Goal: Transaction & Acquisition: Obtain resource

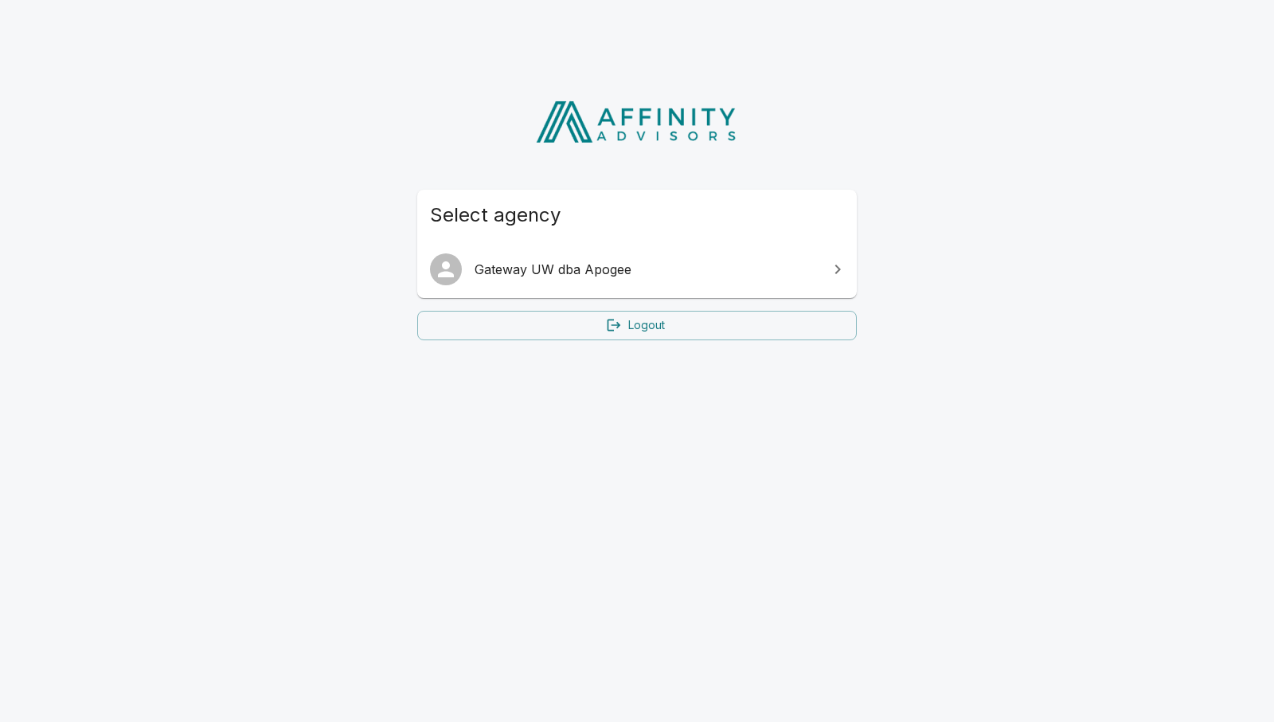
click at [546, 275] on span "Gateway UW dba Apogee" at bounding box center [647, 269] width 344 height 19
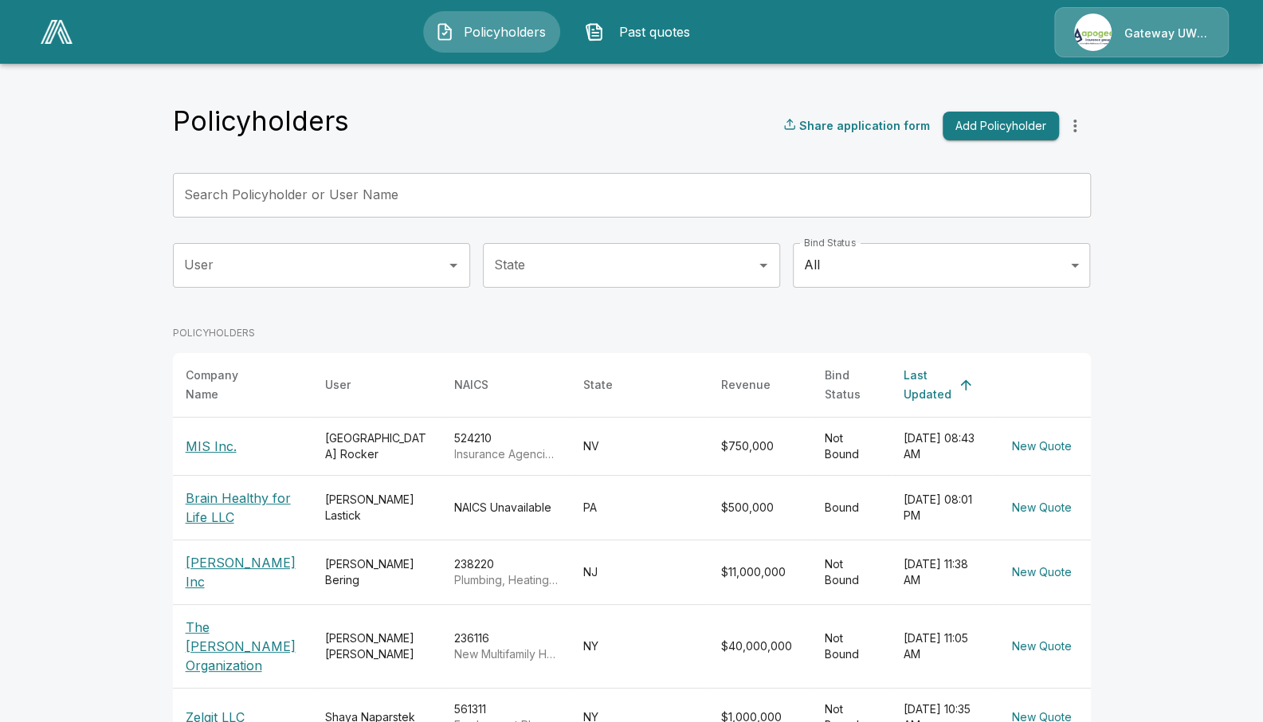
scroll to position [20, 0]
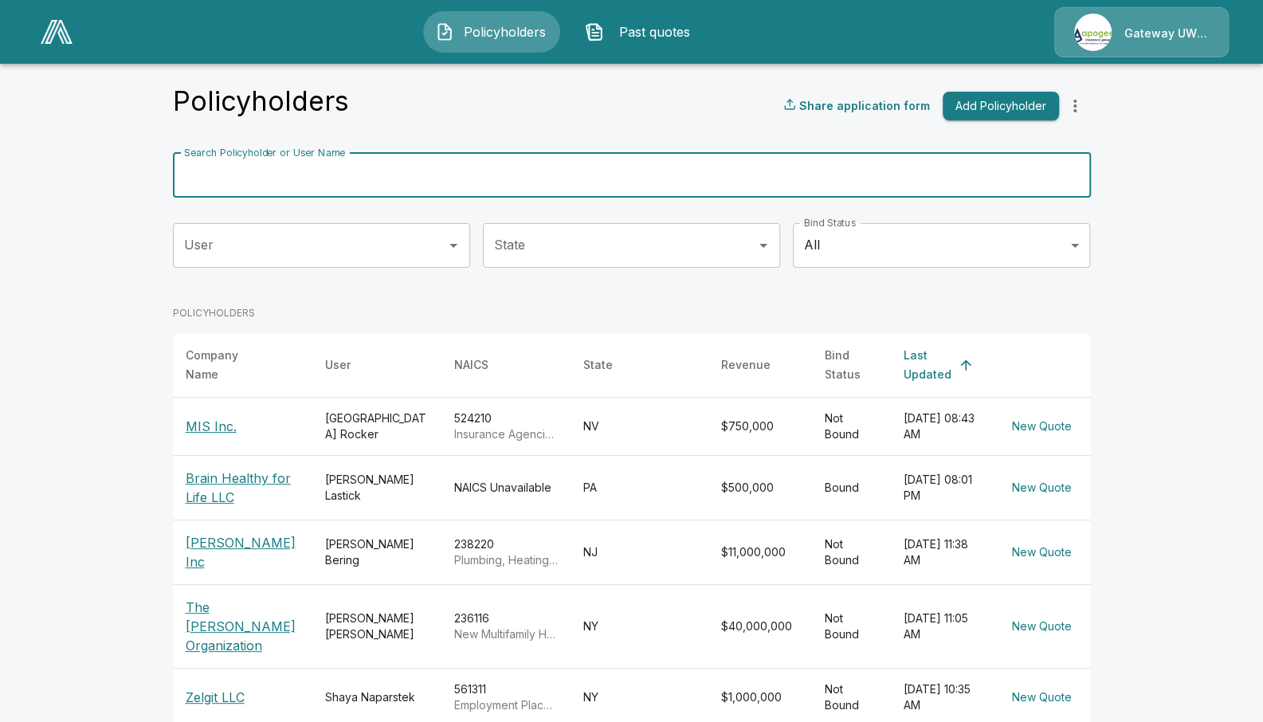
click at [387, 174] on input "Search Policyholder or User Name" at bounding box center [623, 175] width 900 height 45
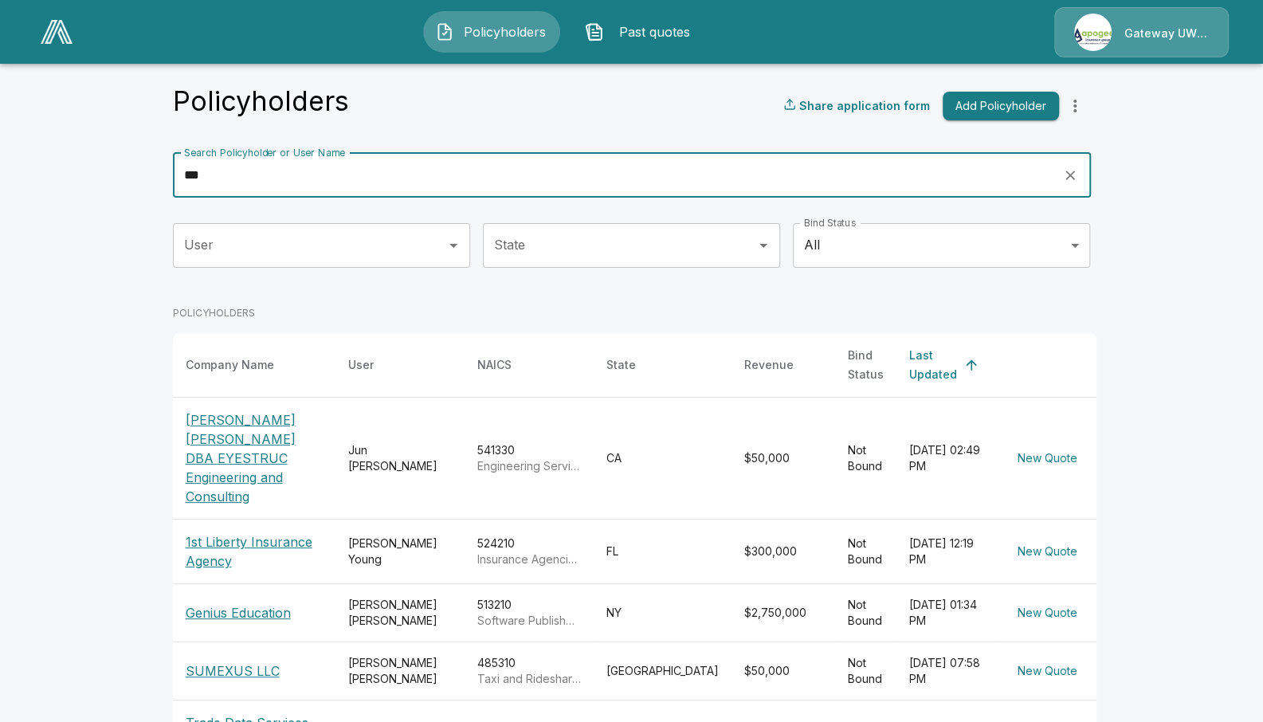
type input "***"
click at [276, 603] on p "Genius Education" at bounding box center [254, 612] width 137 height 19
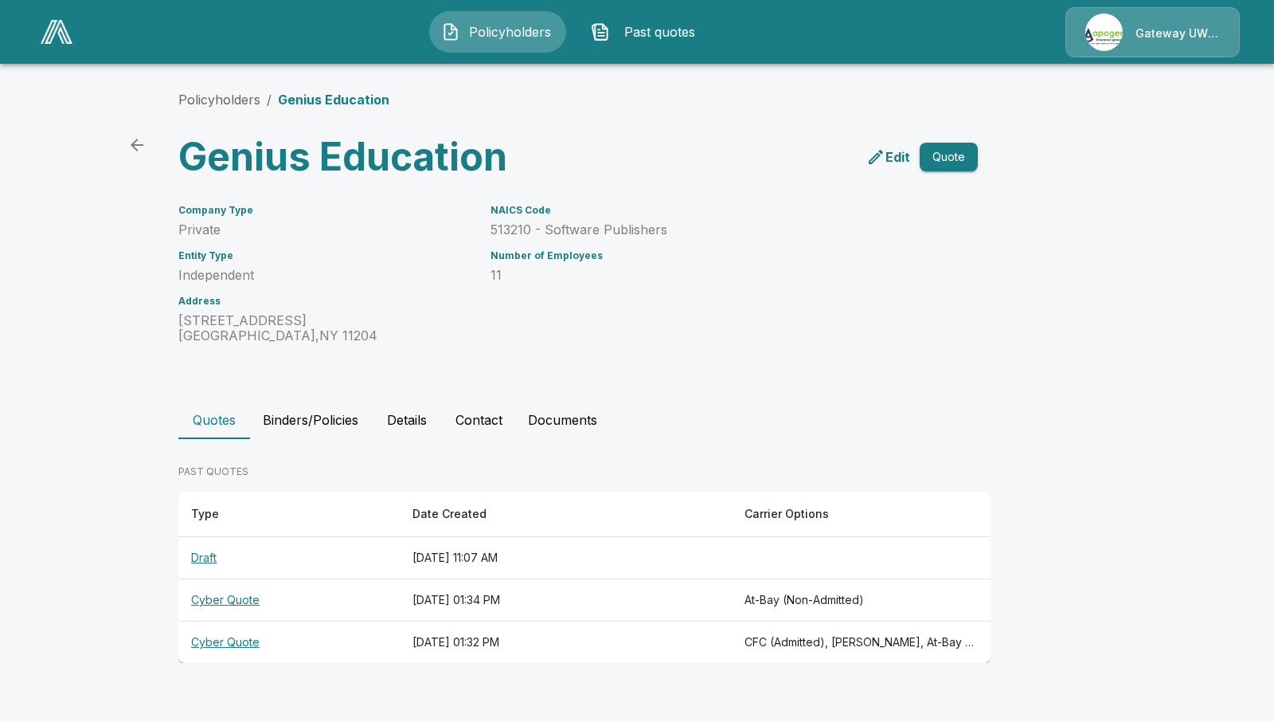
click at [217, 597] on th "Cyber Quote" at bounding box center [288, 600] width 221 height 42
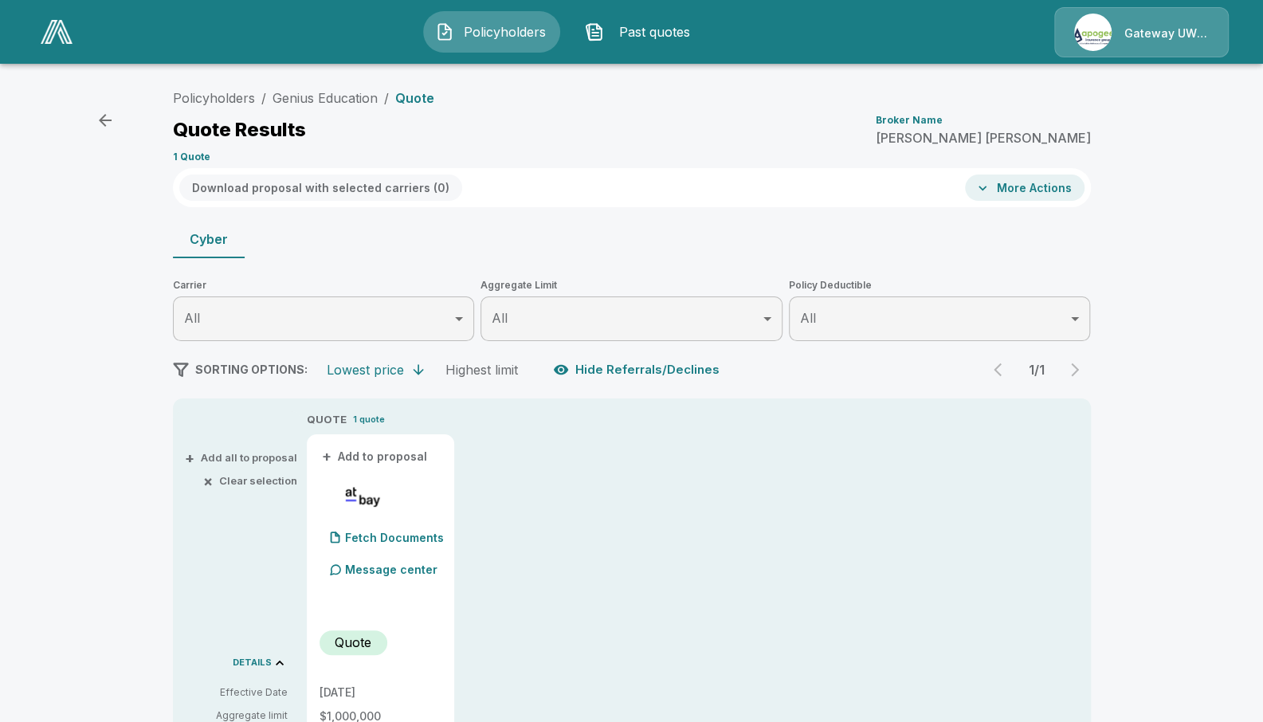
click at [107, 115] on icon "button" at bounding box center [105, 120] width 19 height 19
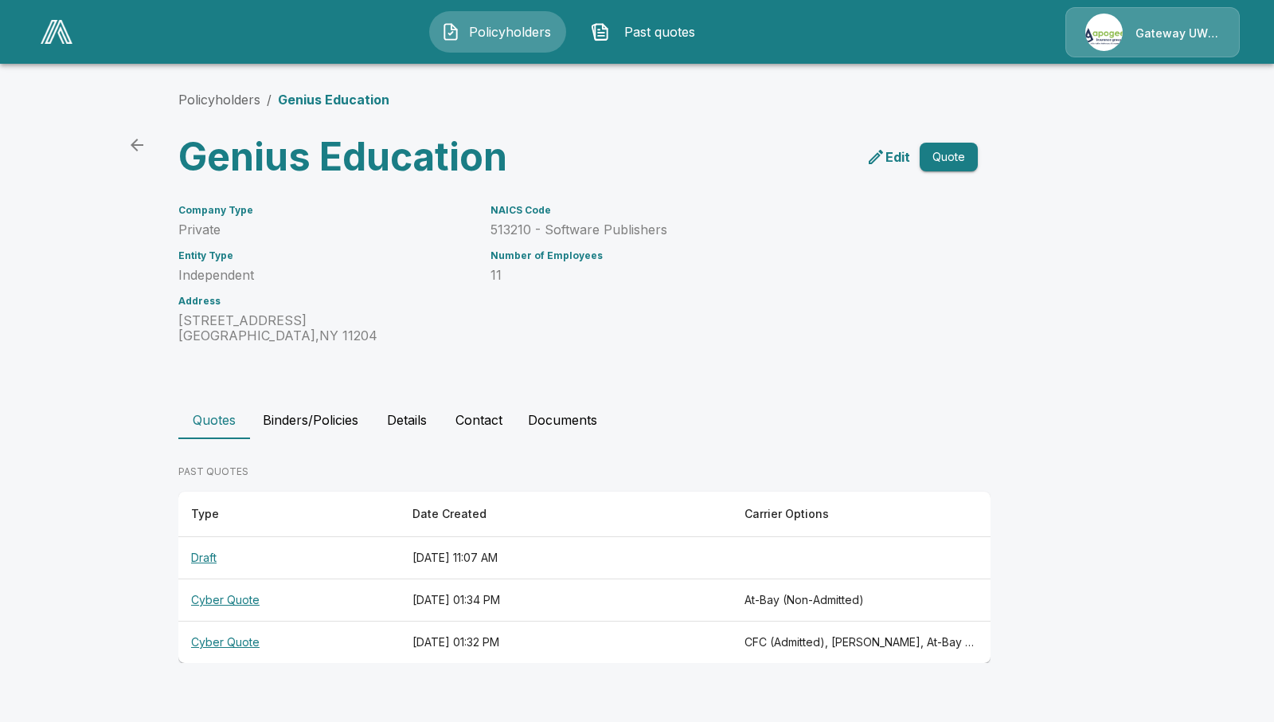
click at [881, 155] on icon "edit" at bounding box center [876, 157] width 14 height 14
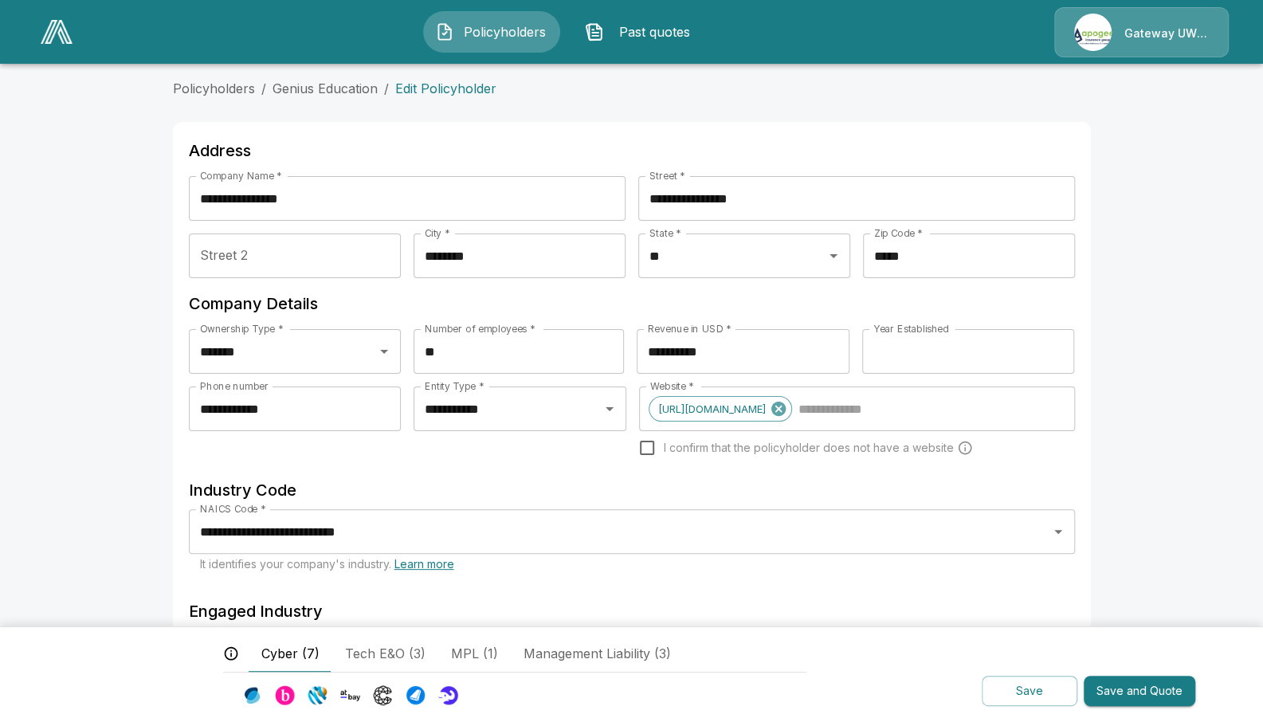
click at [1140, 683] on button "Save and Quote" at bounding box center [1139, 690] width 112 height 31
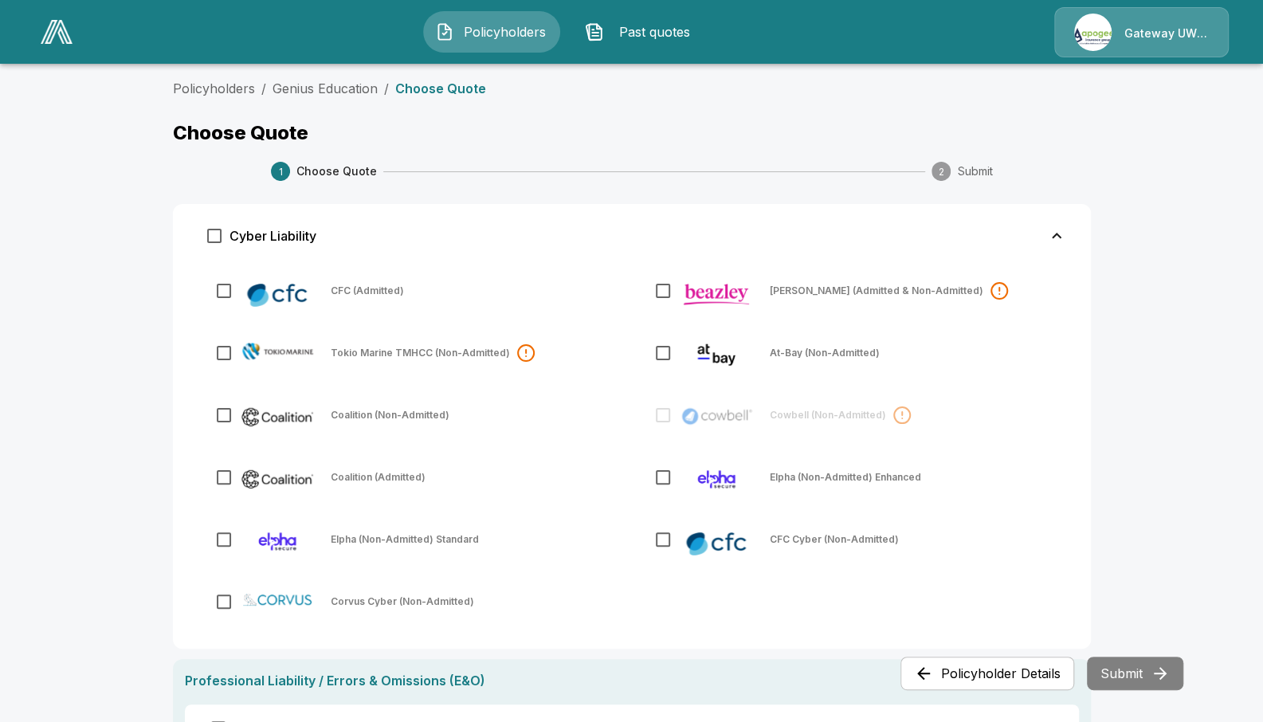
click at [499, 29] on span "Policyholders" at bounding box center [504, 31] width 88 height 19
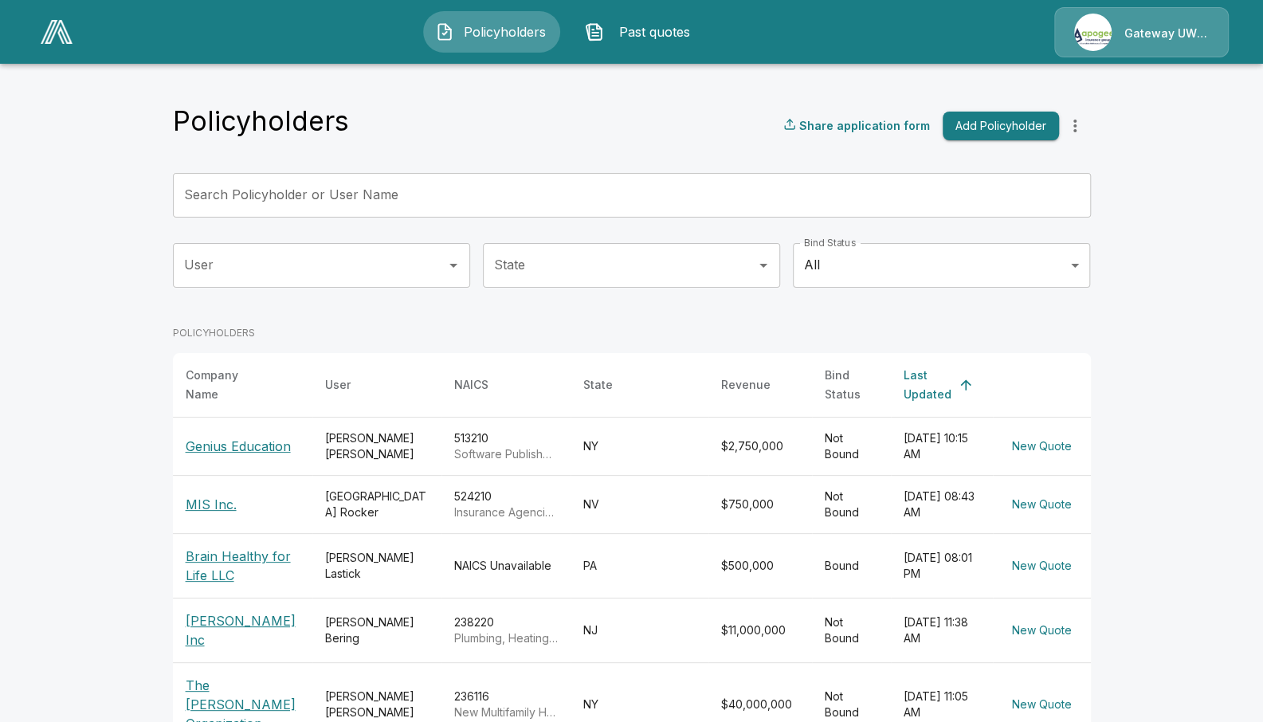
click at [236, 440] on p "Genius Education" at bounding box center [243, 446] width 115 height 19
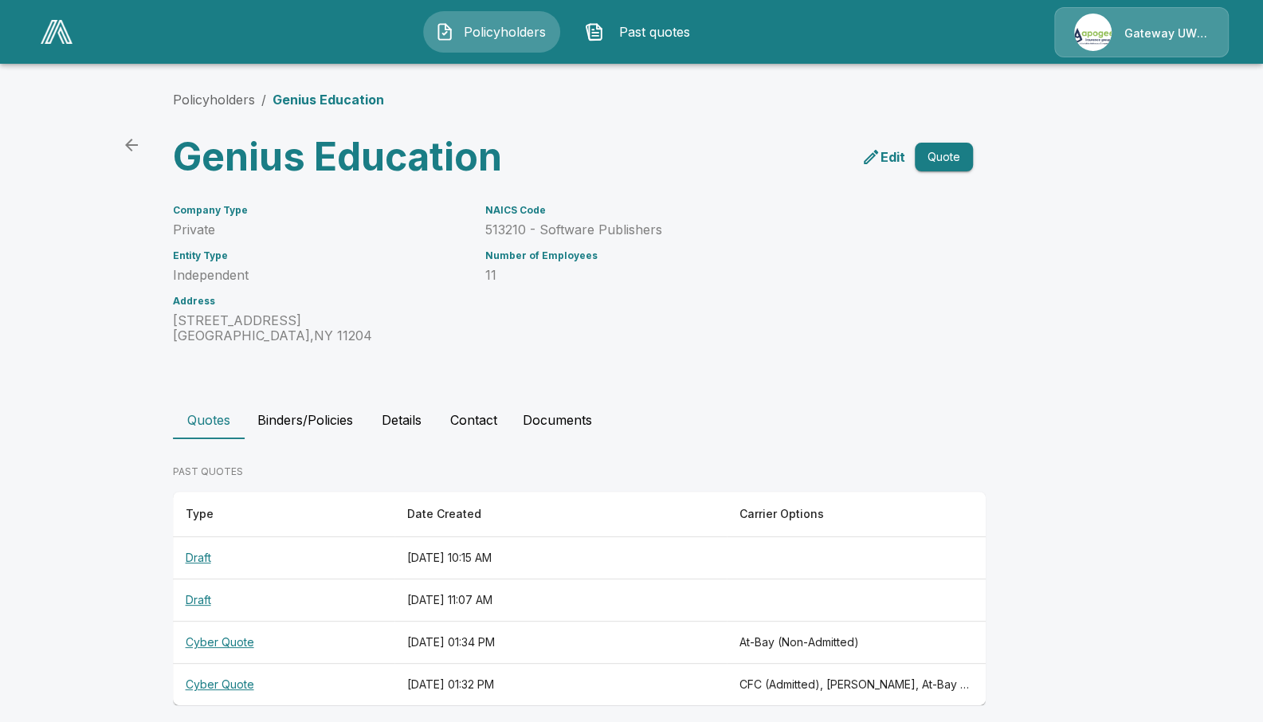
click at [880, 164] on icon "edit" at bounding box center [870, 156] width 19 height 19
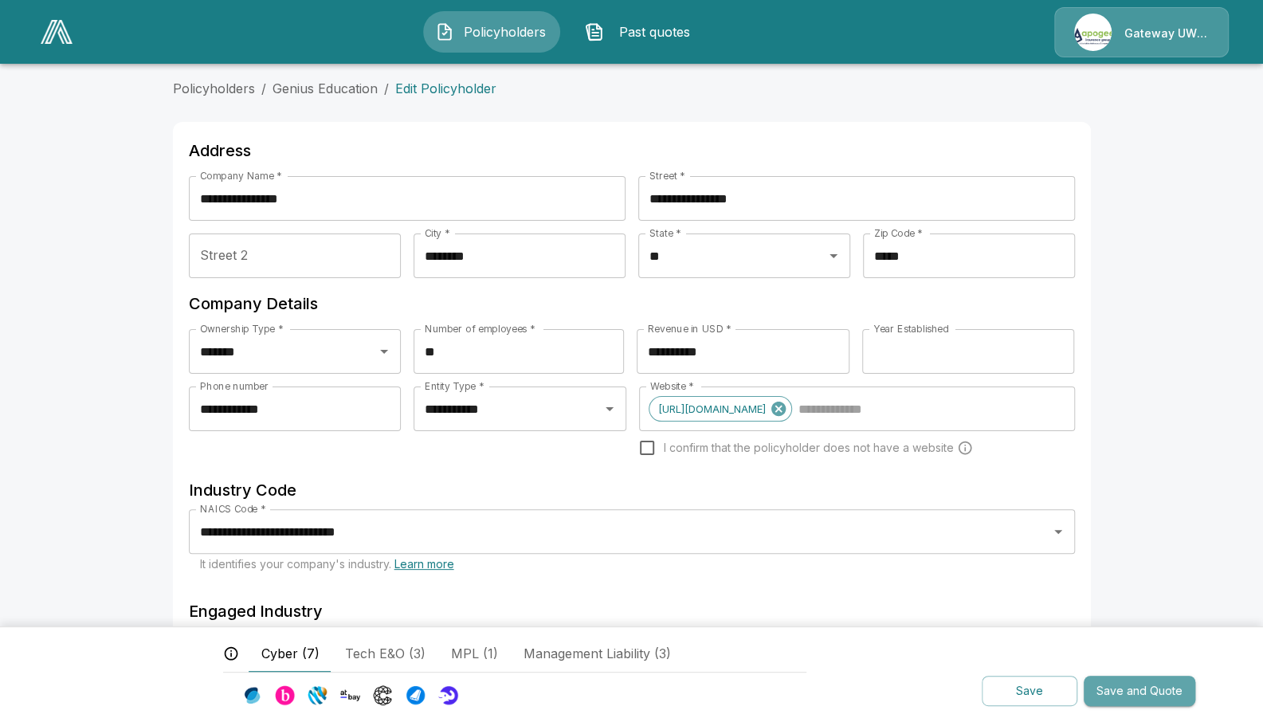
click at [1130, 694] on button "Save and Quote" at bounding box center [1139, 690] width 112 height 31
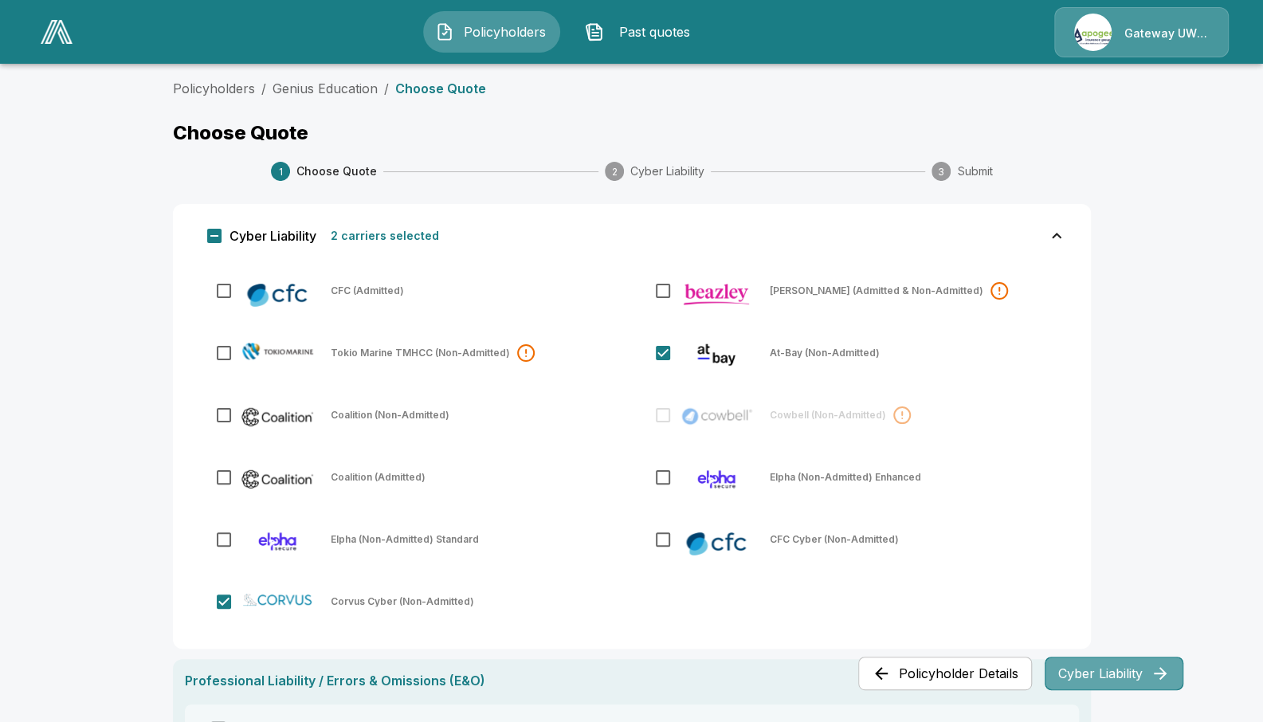
click at [1097, 671] on button "Cyber Liability" at bounding box center [1113, 672] width 139 height 33
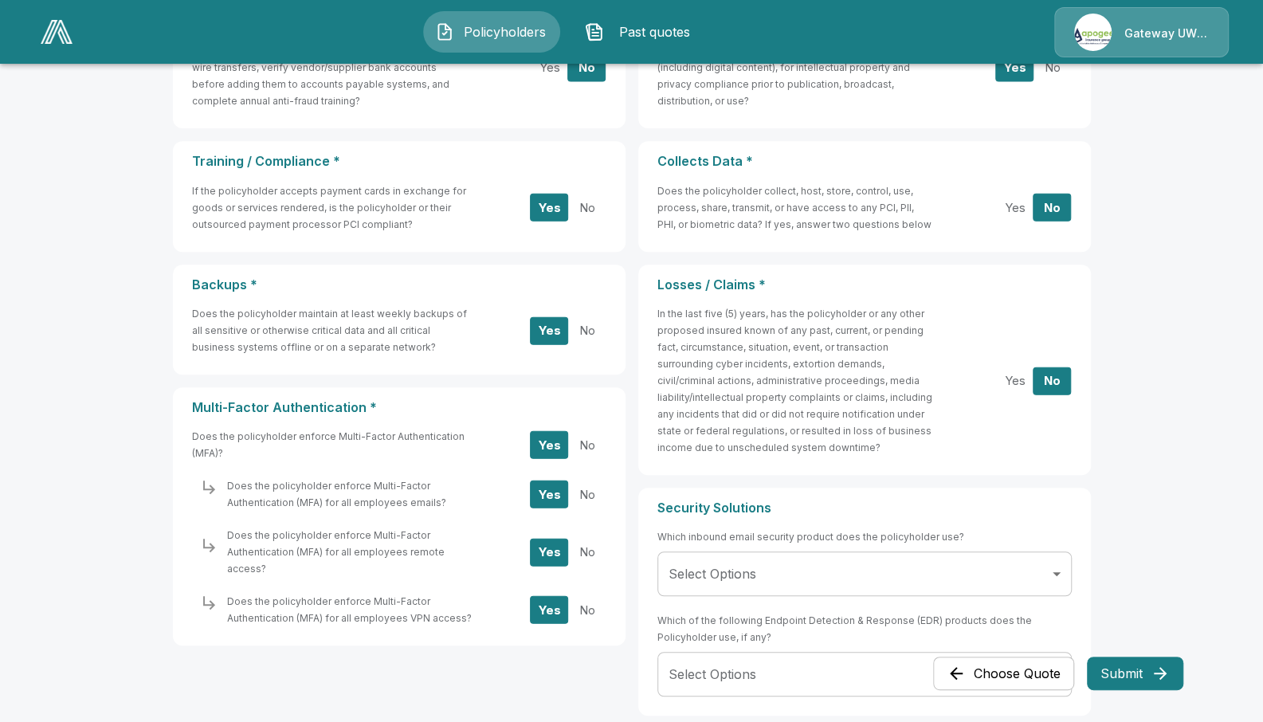
scroll to position [392, 0]
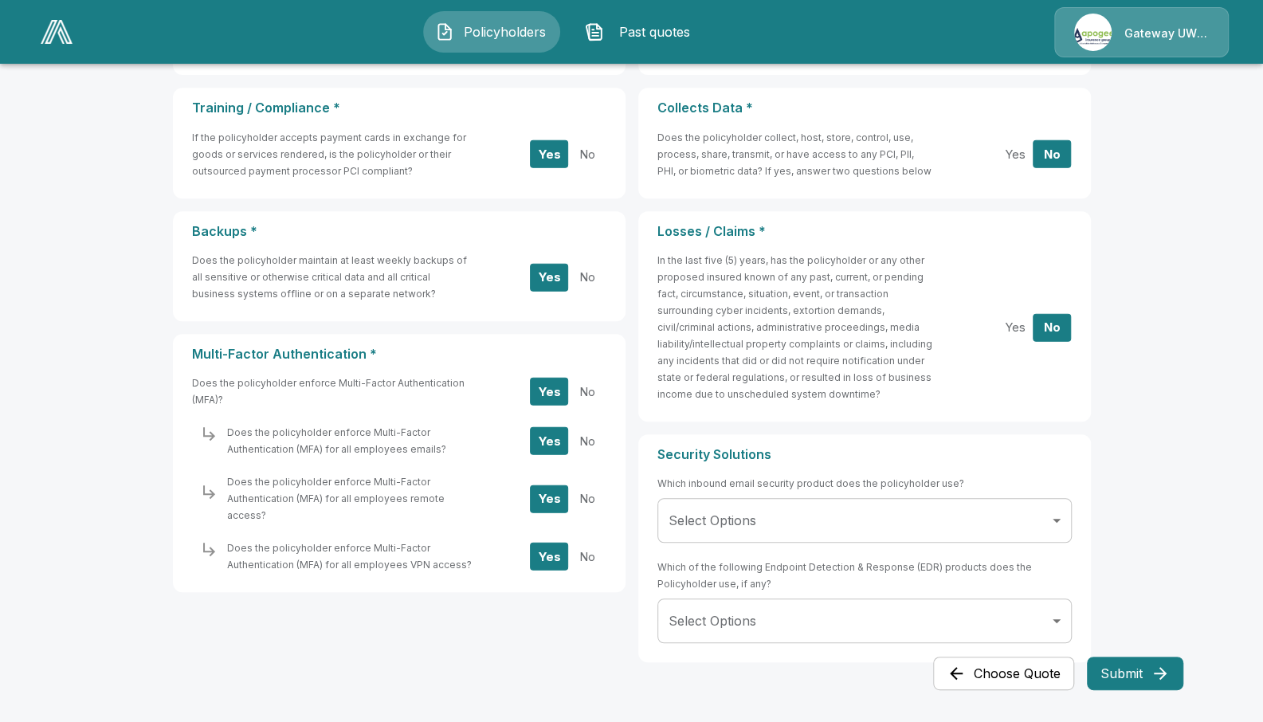
click at [1136, 683] on button "Submit" at bounding box center [1134, 672] width 96 height 33
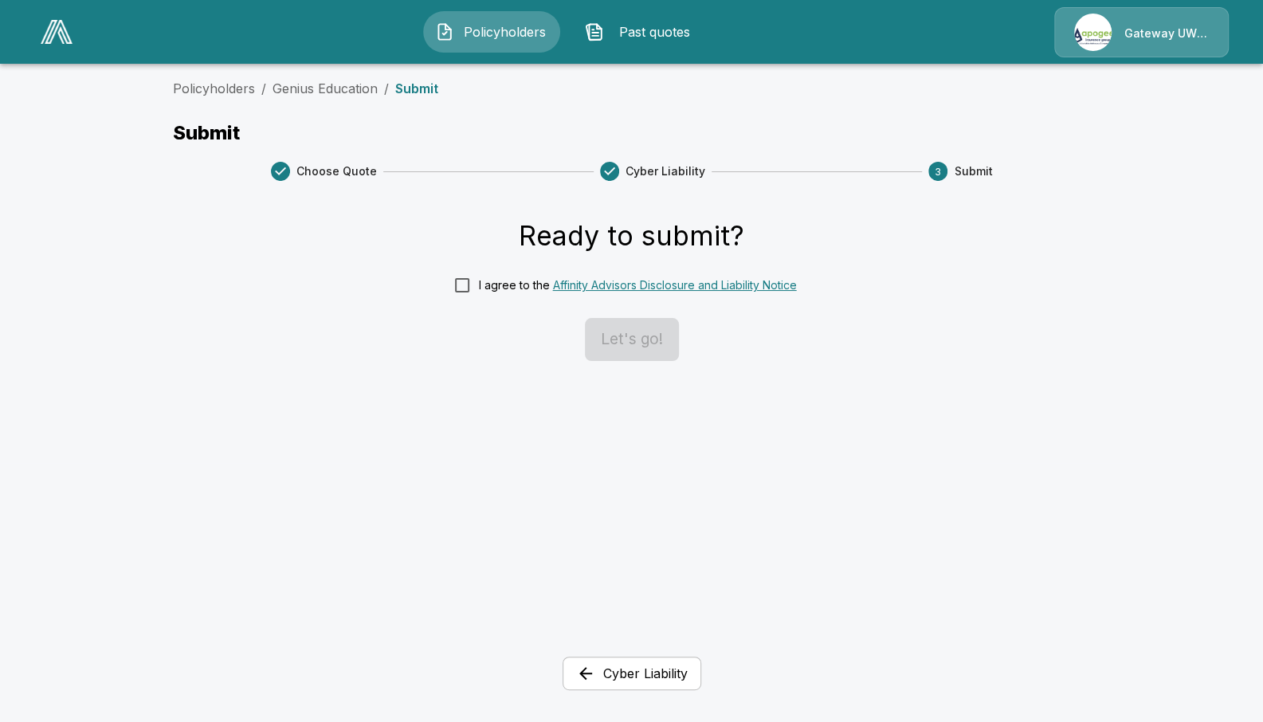
scroll to position [0, 0]
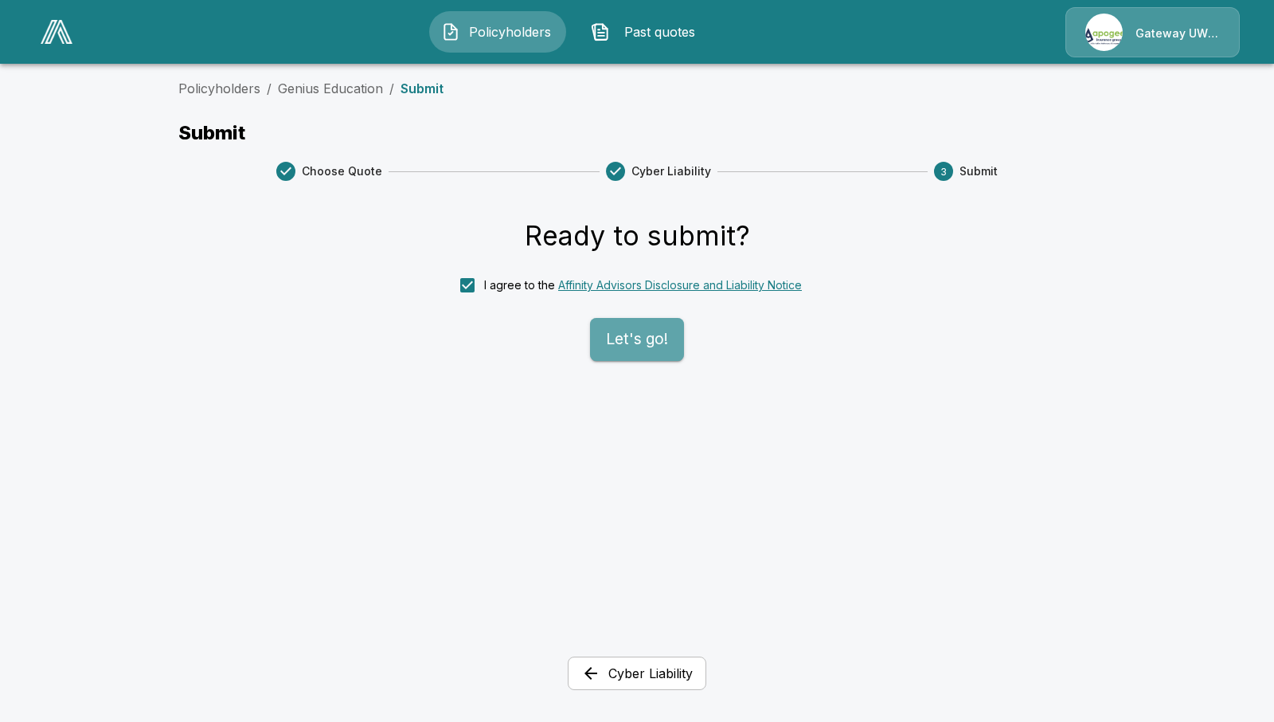
click at [648, 342] on button "Let's go!" at bounding box center [637, 339] width 94 height 43
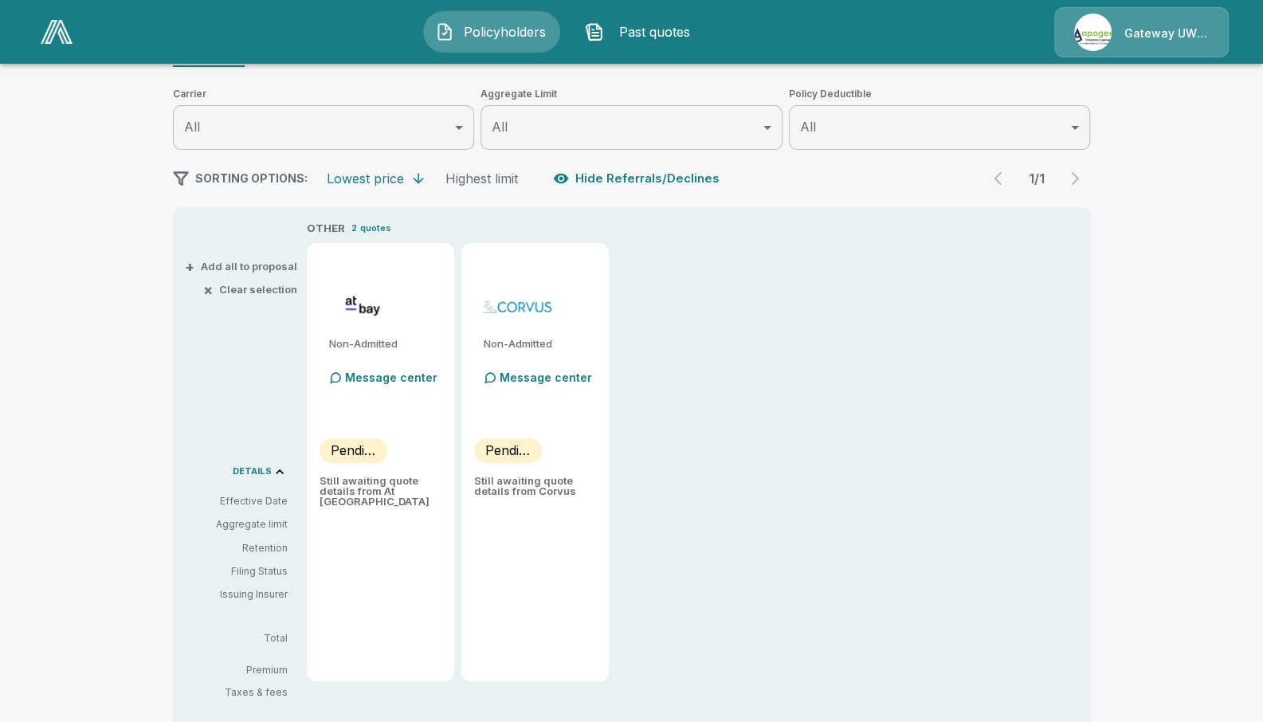
scroll to position [151, 0]
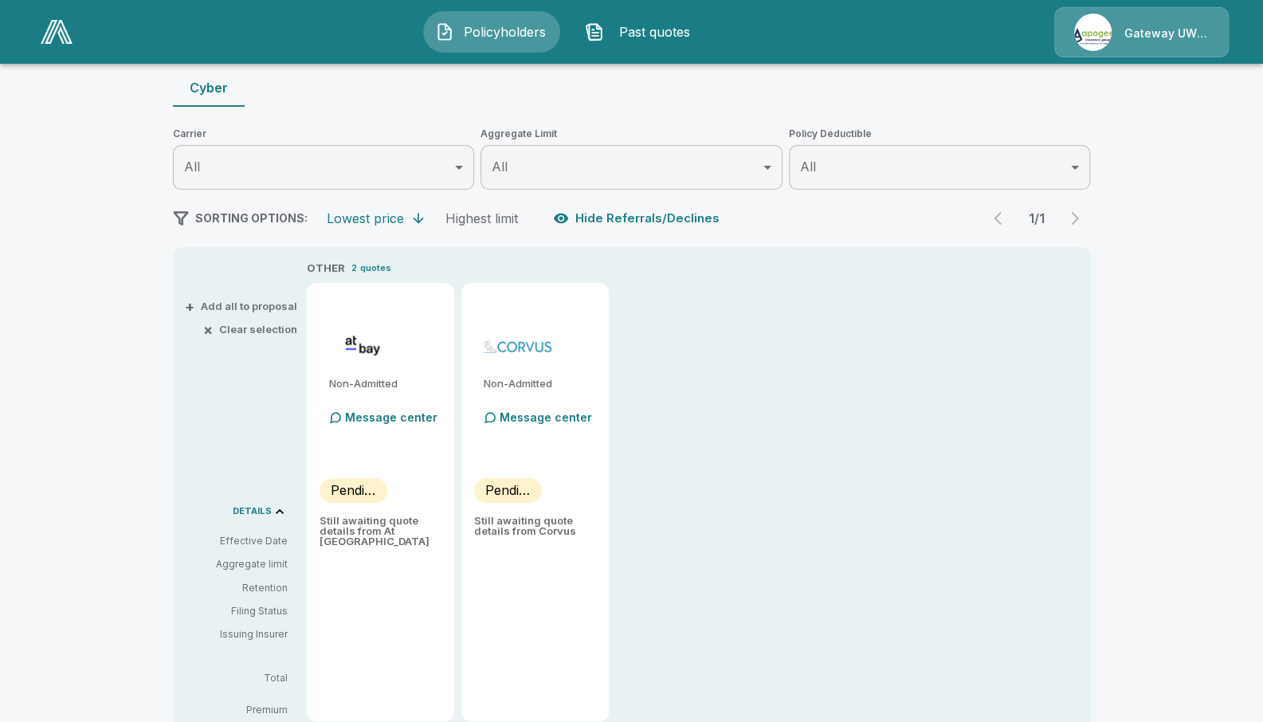
type input "*******"
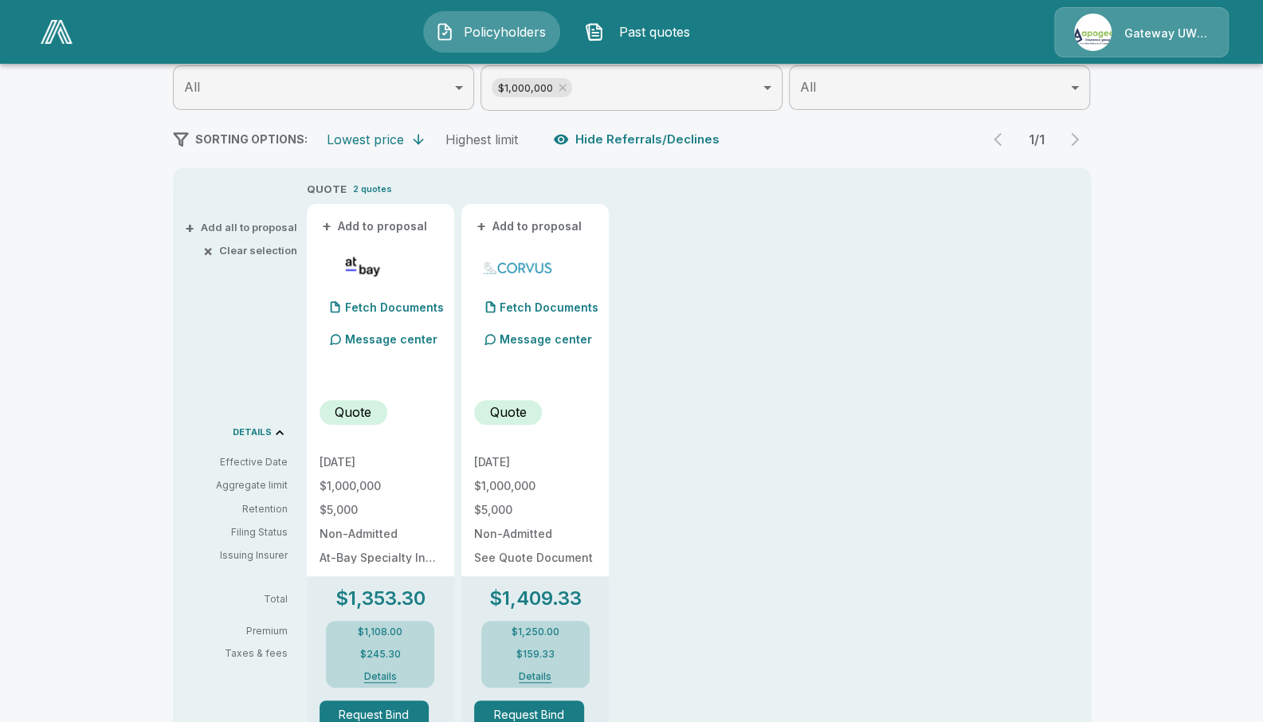
scroll to position [32, 0]
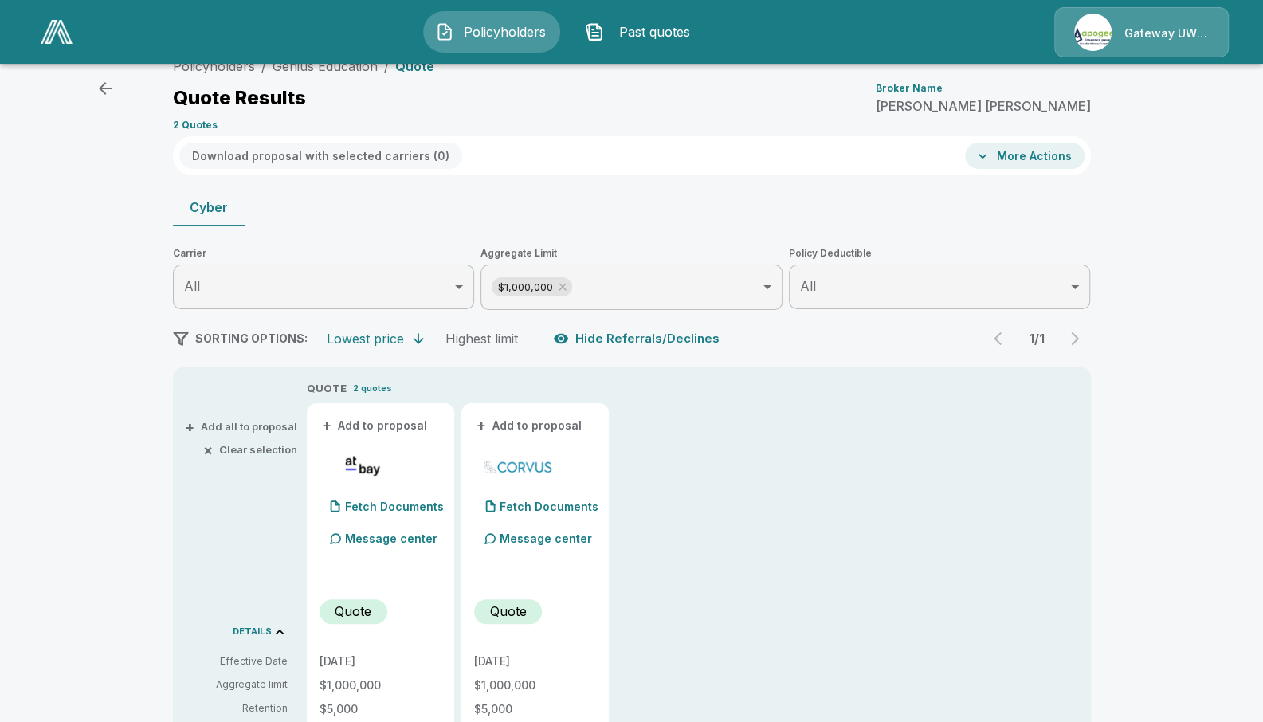
click at [274, 427] on button "+ Add all to proposal" at bounding box center [242, 426] width 109 height 10
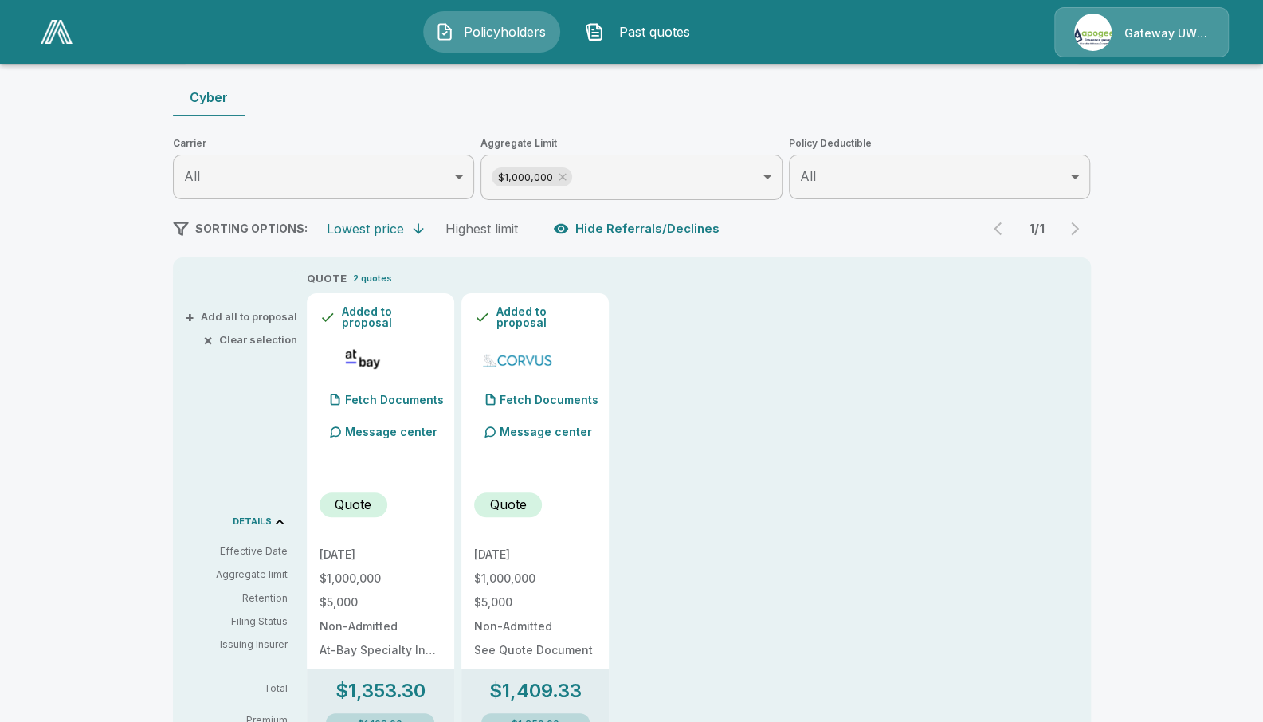
scroll to position [0, 0]
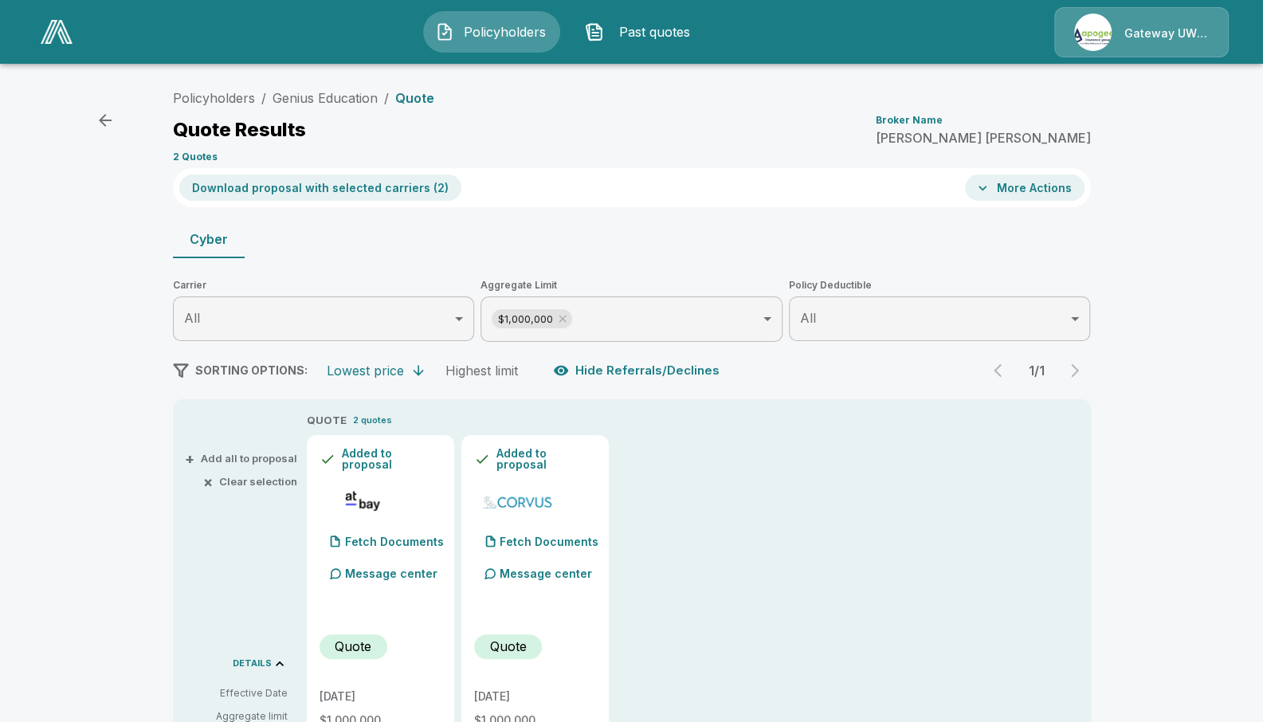
click at [1044, 185] on button "More Actions" at bounding box center [1024, 187] width 119 height 26
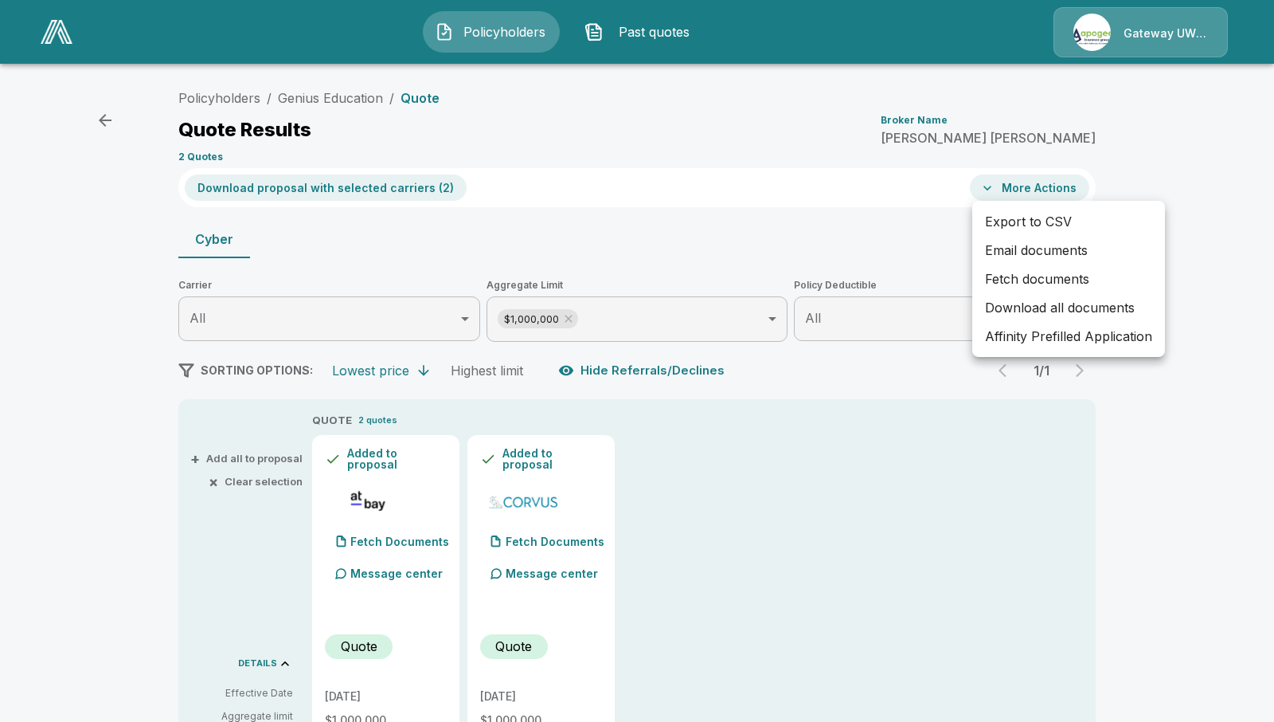
click at [1253, 249] on div at bounding box center [637, 361] width 1274 height 722
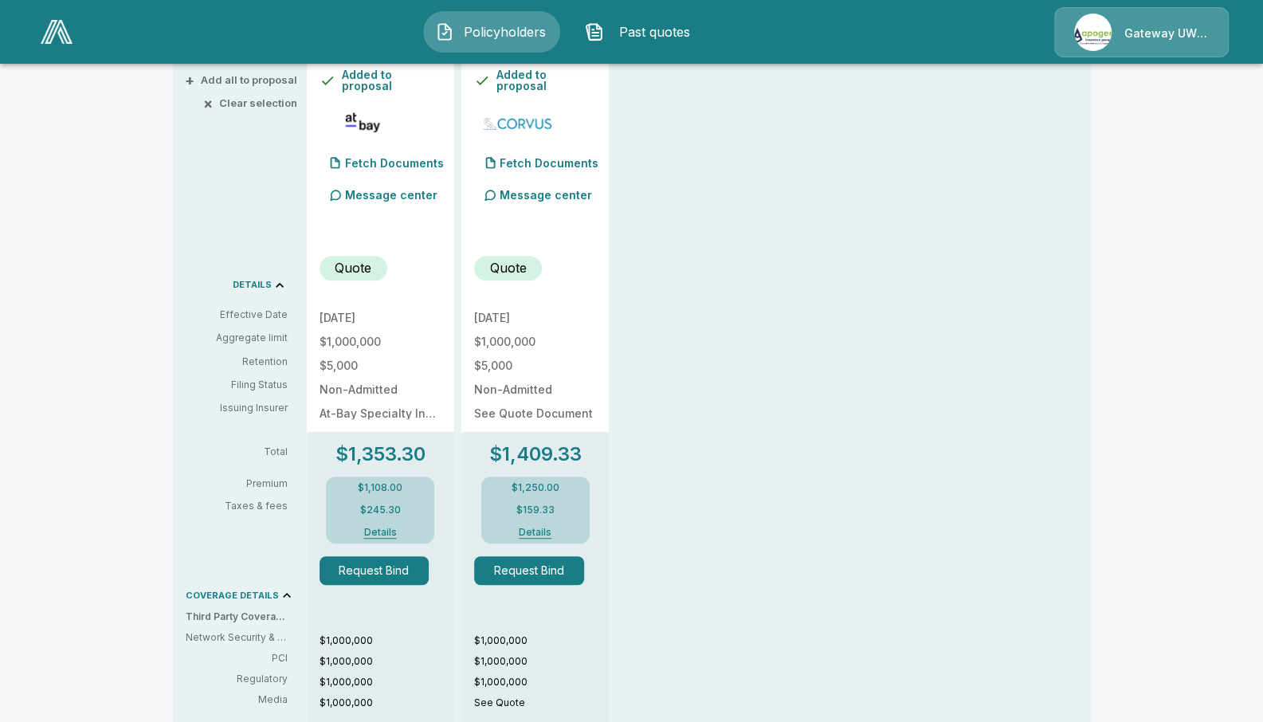
scroll to position [239, 0]
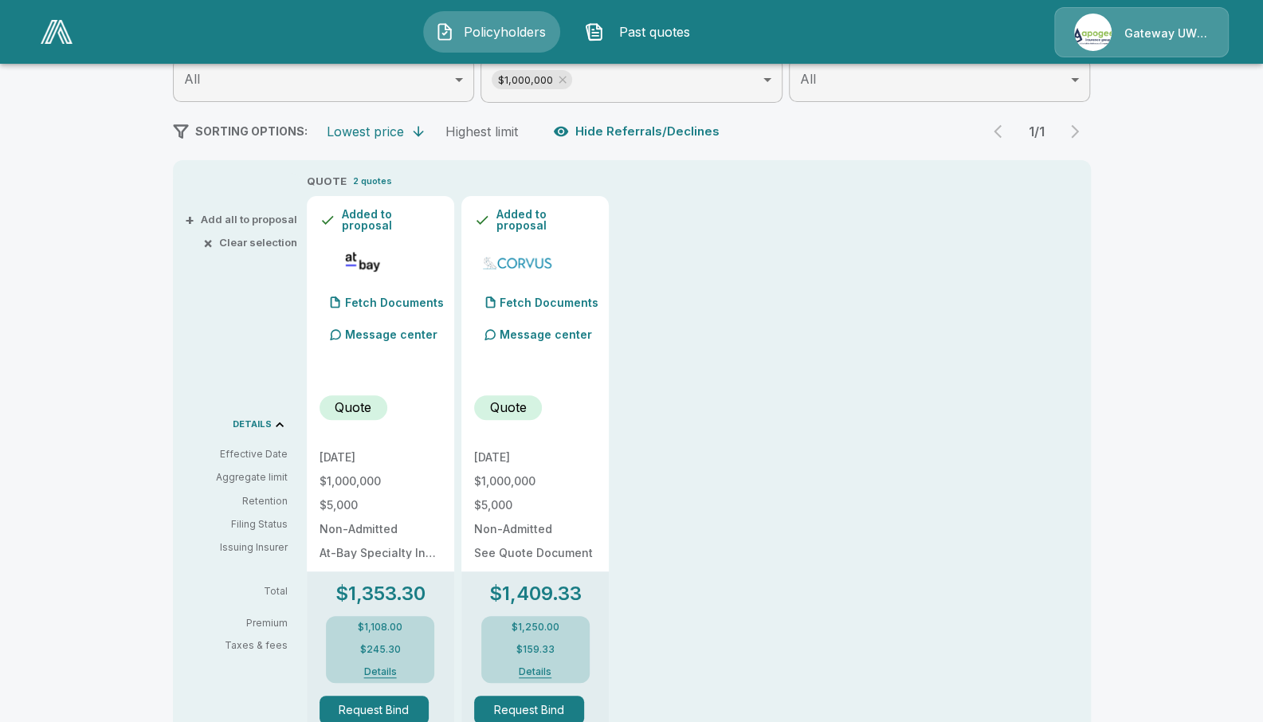
click at [233, 238] on button "× Clear selection" at bounding box center [251, 242] width 91 height 10
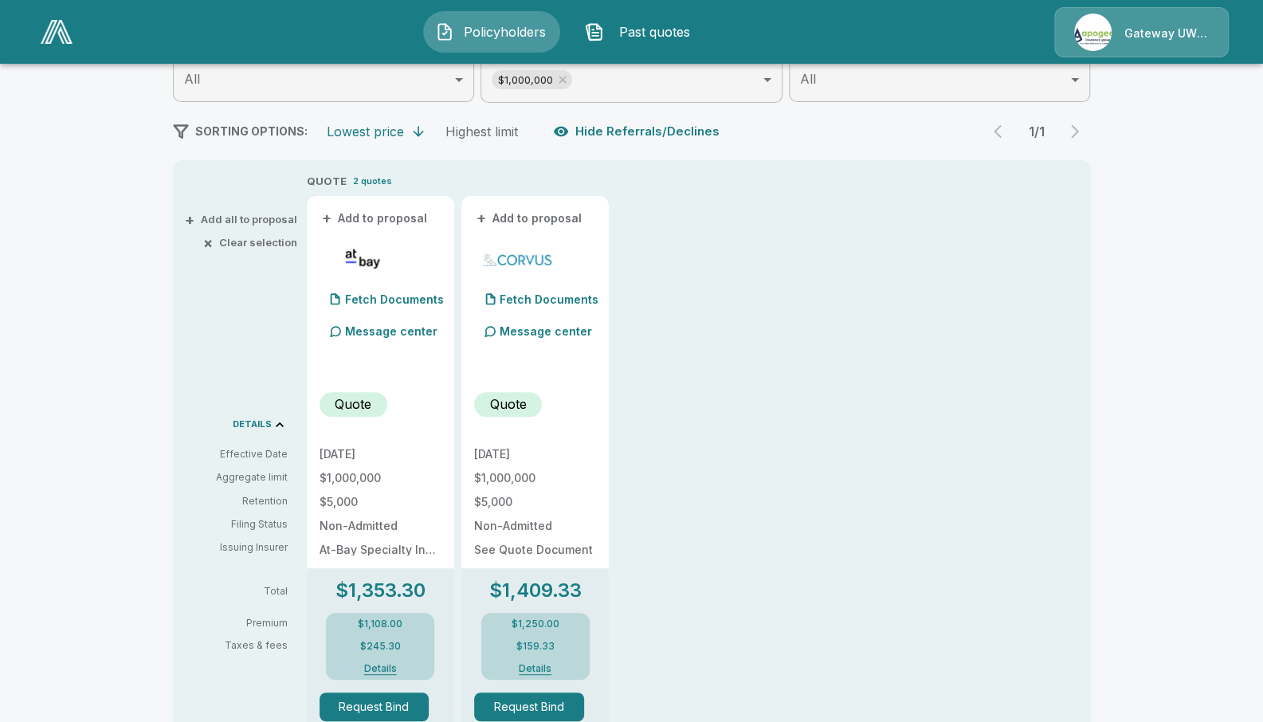
click at [353, 225] on button "+ Add to proposal" at bounding box center [375, 218] width 112 height 18
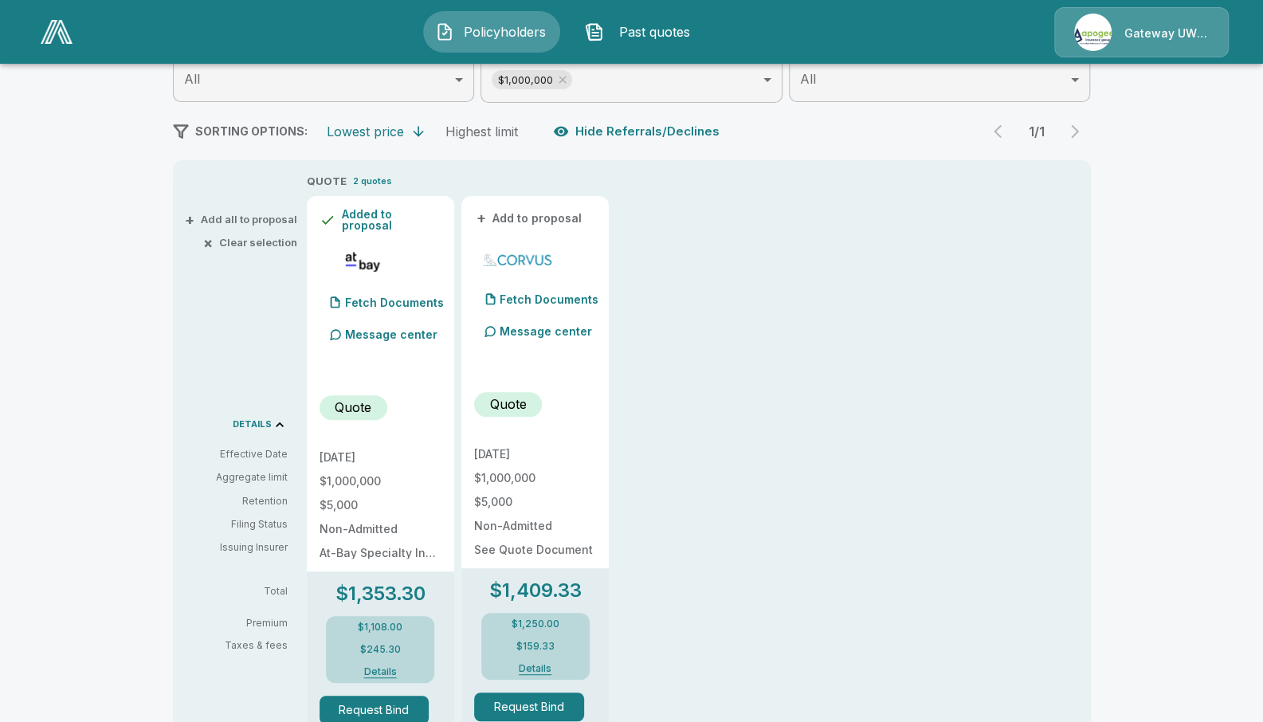
click at [523, 221] on button "+ Add to proposal" at bounding box center [530, 218] width 112 height 18
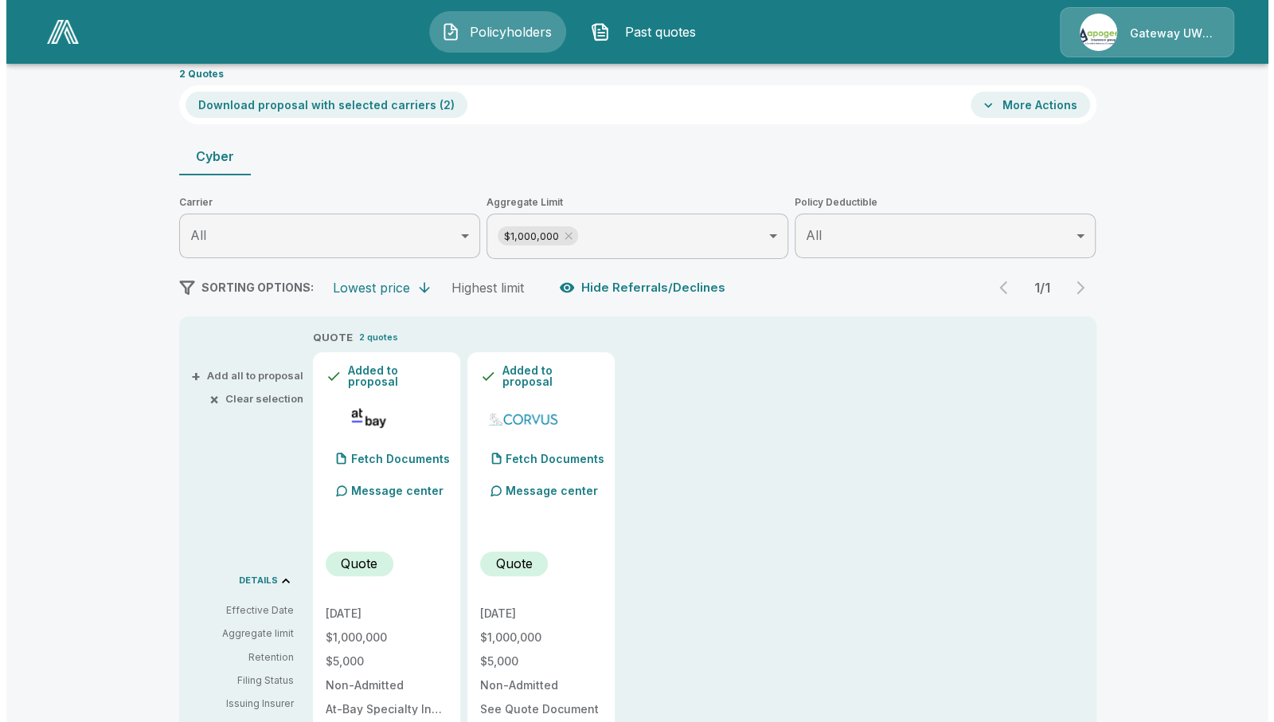
scroll to position [0, 0]
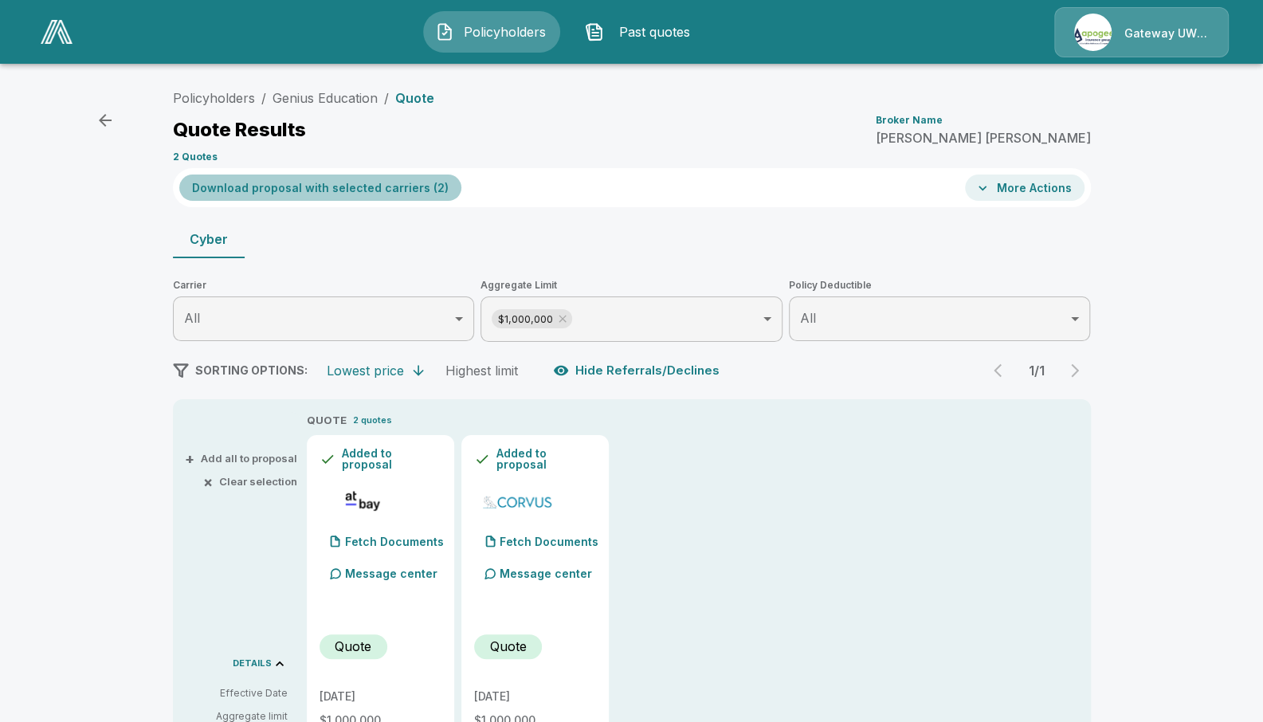
click at [370, 190] on button "Download proposal with selected carriers ( 2 )" at bounding box center [320, 187] width 282 height 26
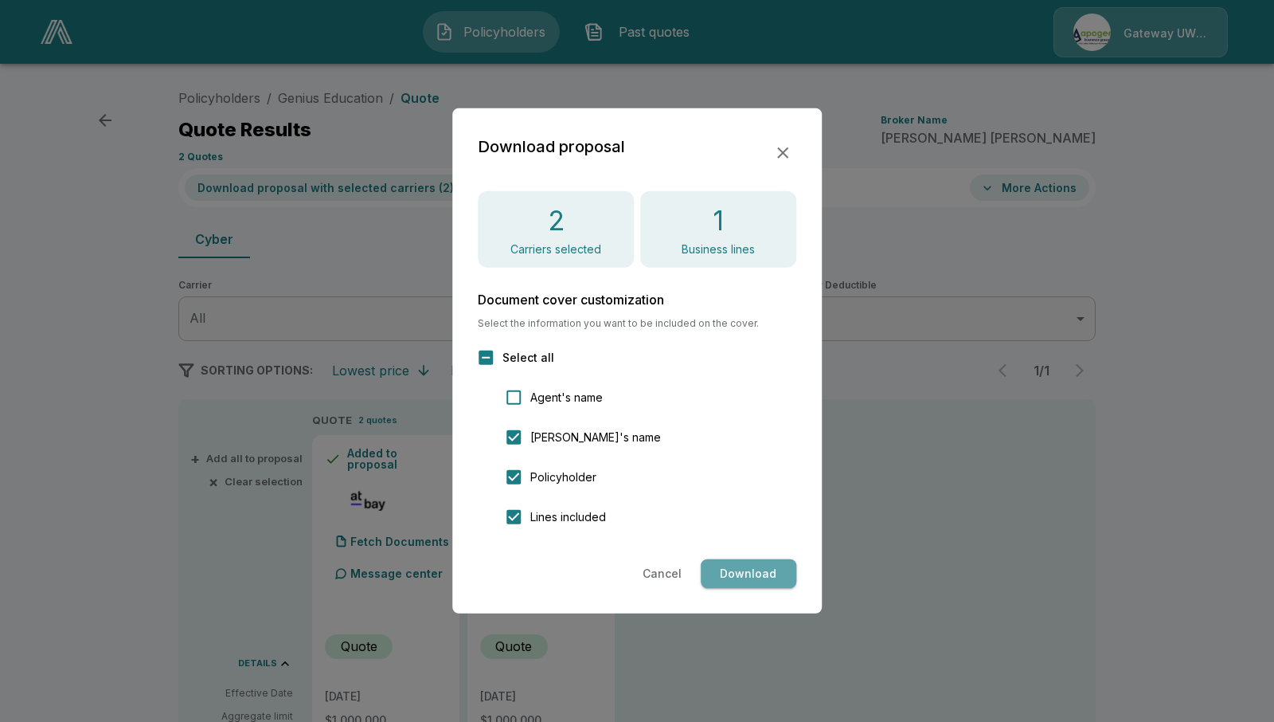
click at [746, 570] on button "Download" at bounding box center [749, 573] width 96 height 29
